Goal: Navigation & Orientation: Find specific page/section

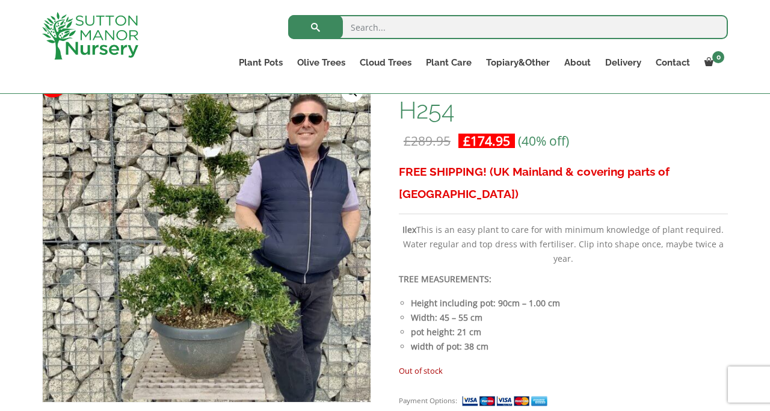
scroll to position [204, 0]
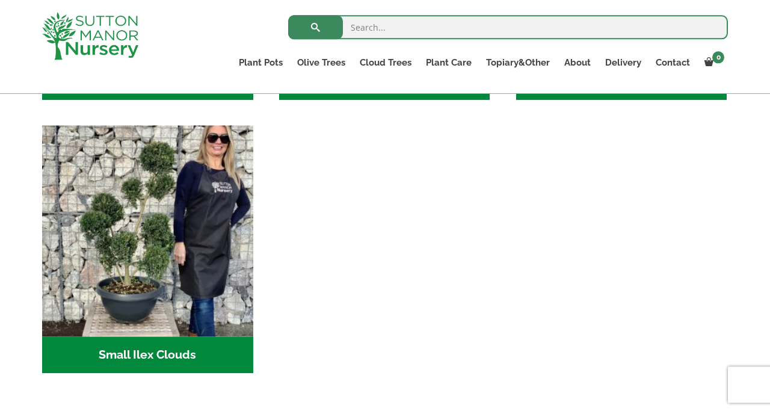
scroll to position [506, 0]
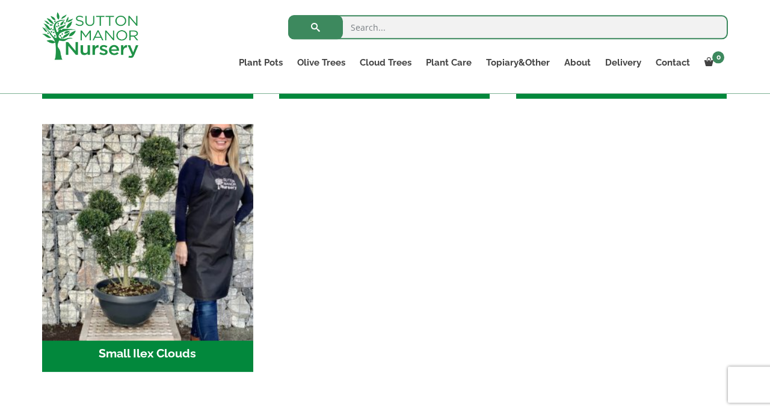
click at [145, 241] on img "Visit product category Small Ilex Clouds" at bounding box center [148, 230] width 222 height 222
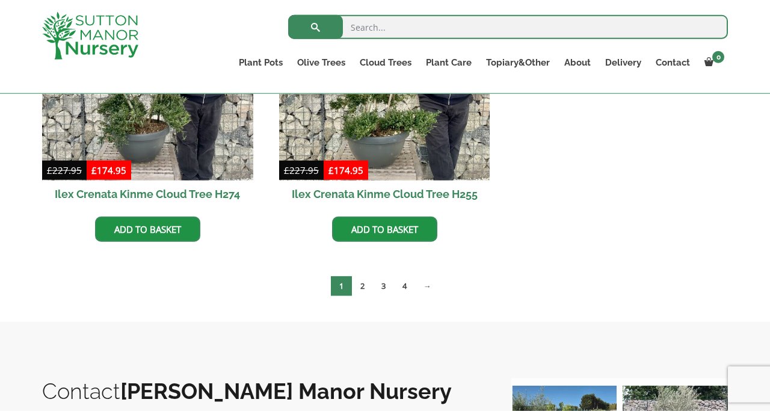
scroll to position [1921, 0]
click at [445, 288] on nav "1 2 3 4 →" at bounding box center [385, 287] width 686 height 25
click at [368, 290] on link "2" at bounding box center [362, 286] width 21 height 20
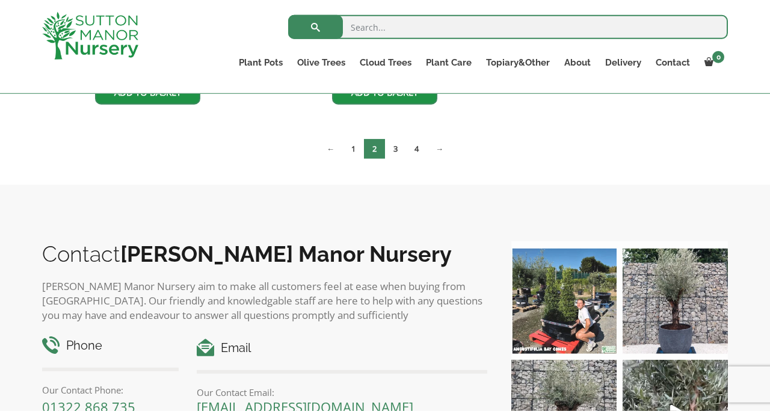
scroll to position [2059, 0]
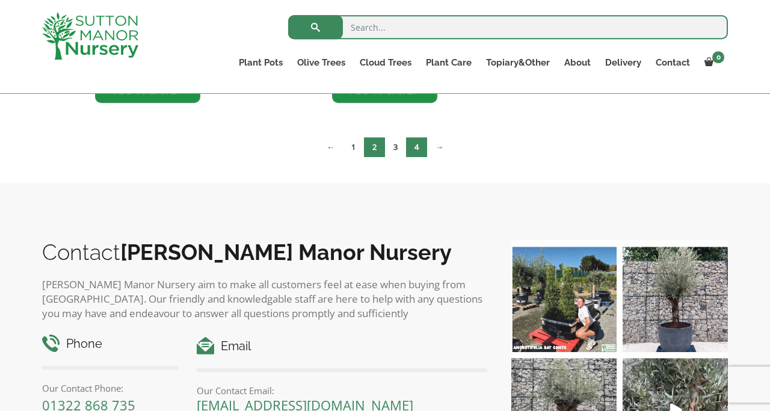
click at [407, 144] on link "4" at bounding box center [416, 147] width 21 height 20
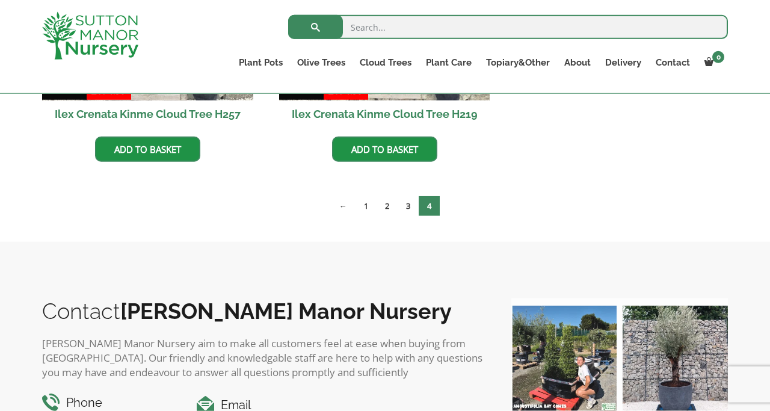
scroll to position [811, 0]
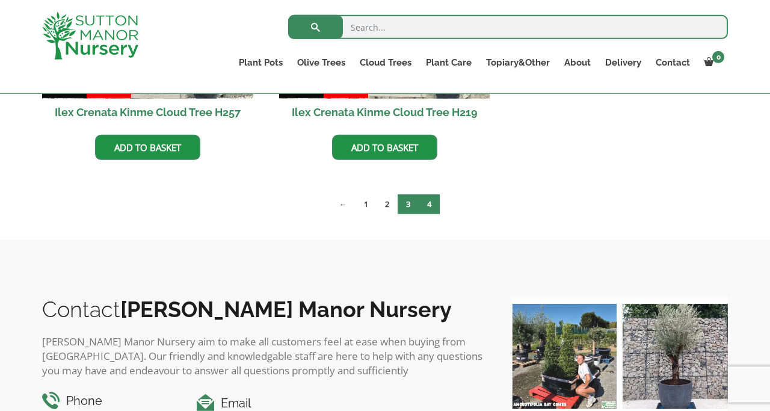
click at [413, 213] on link "3" at bounding box center [408, 204] width 21 height 20
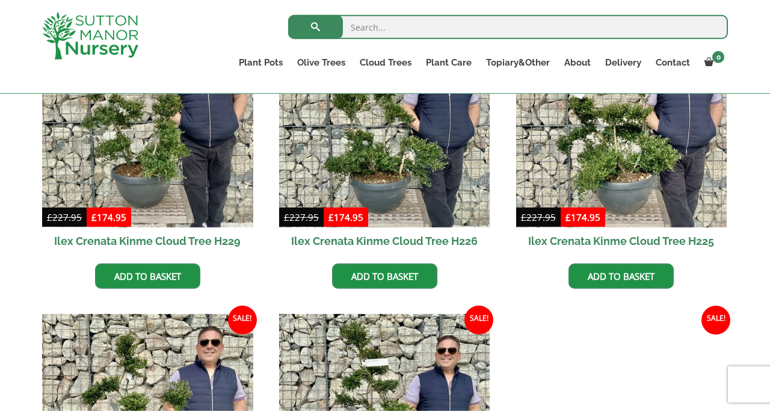
scroll to position [730, 0]
